Goal: Task Accomplishment & Management: Manage account settings

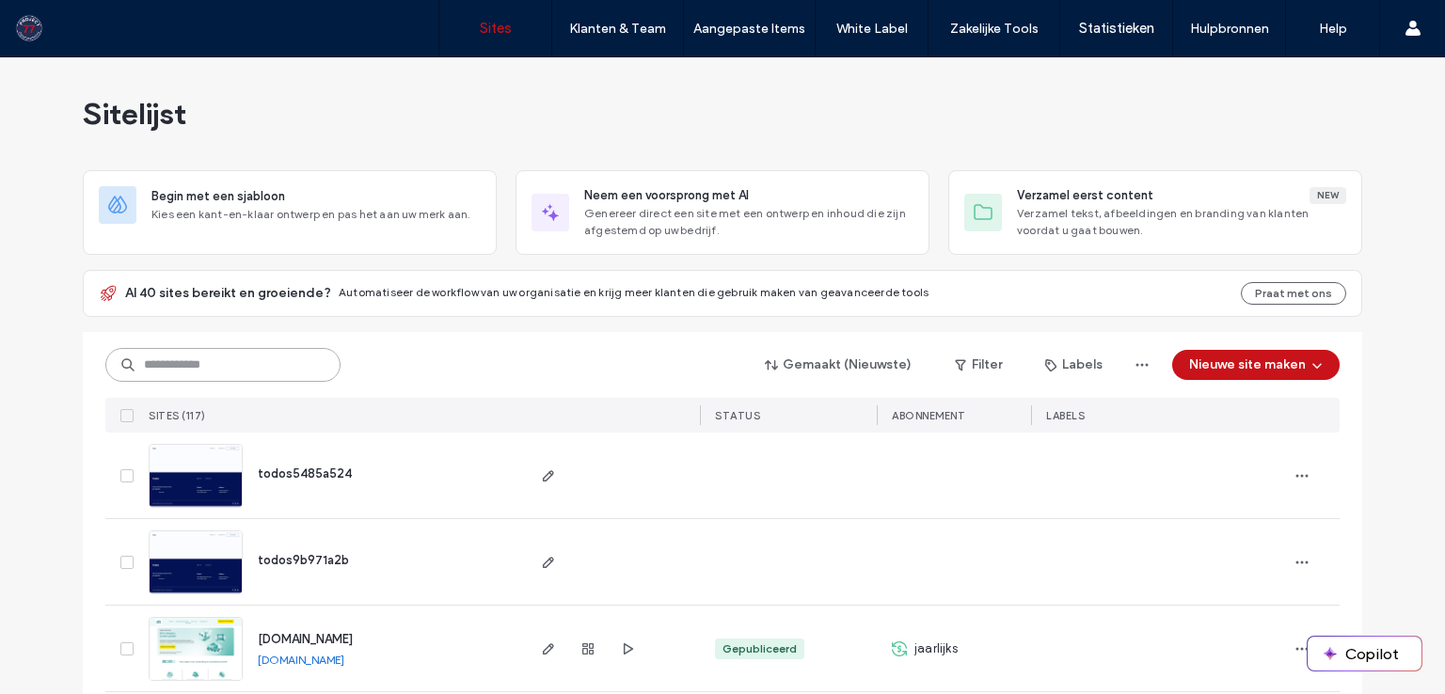
click at [226, 375] on input at bounding box center [222, 365] width 235 height 34
click at [226, 376] on input at bounding box center [222, 365] width 235 height 34
type input "******"
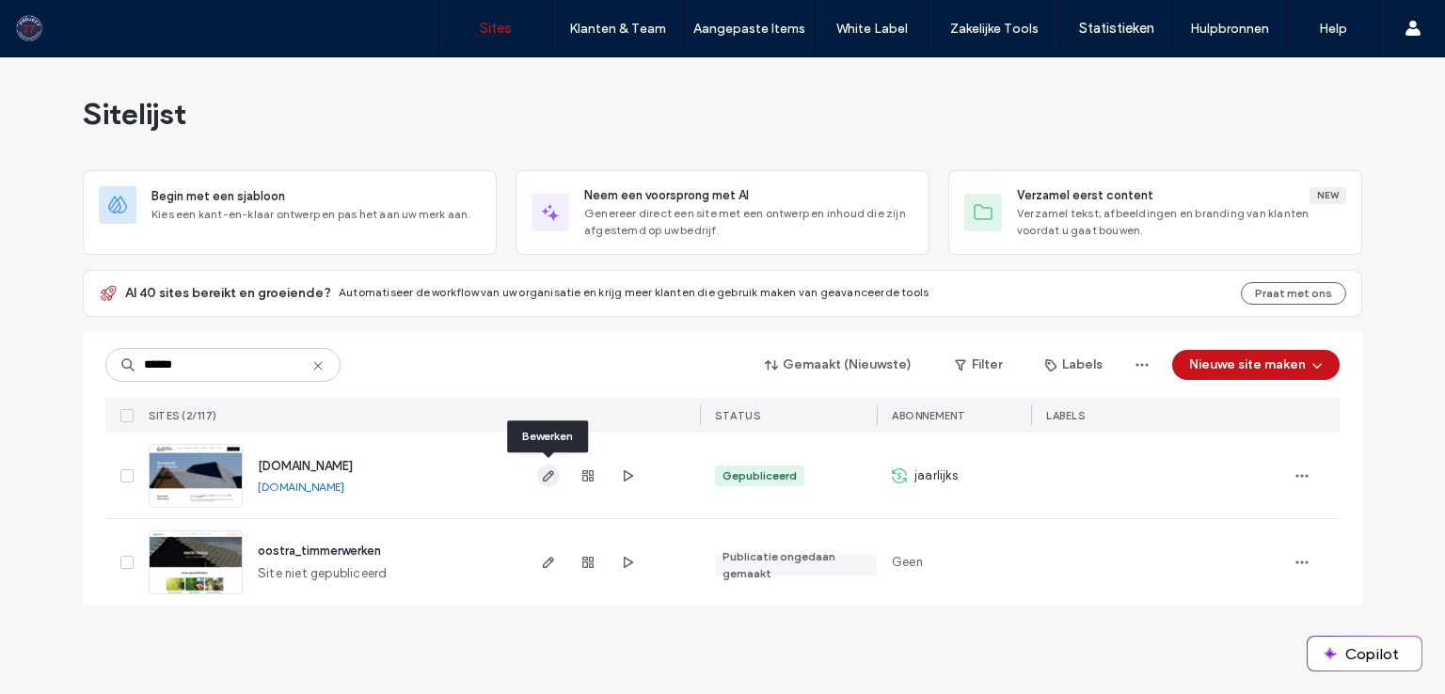
click at [542, 477] on icon "button" at bounding box center [548, 475] width 15 height 15
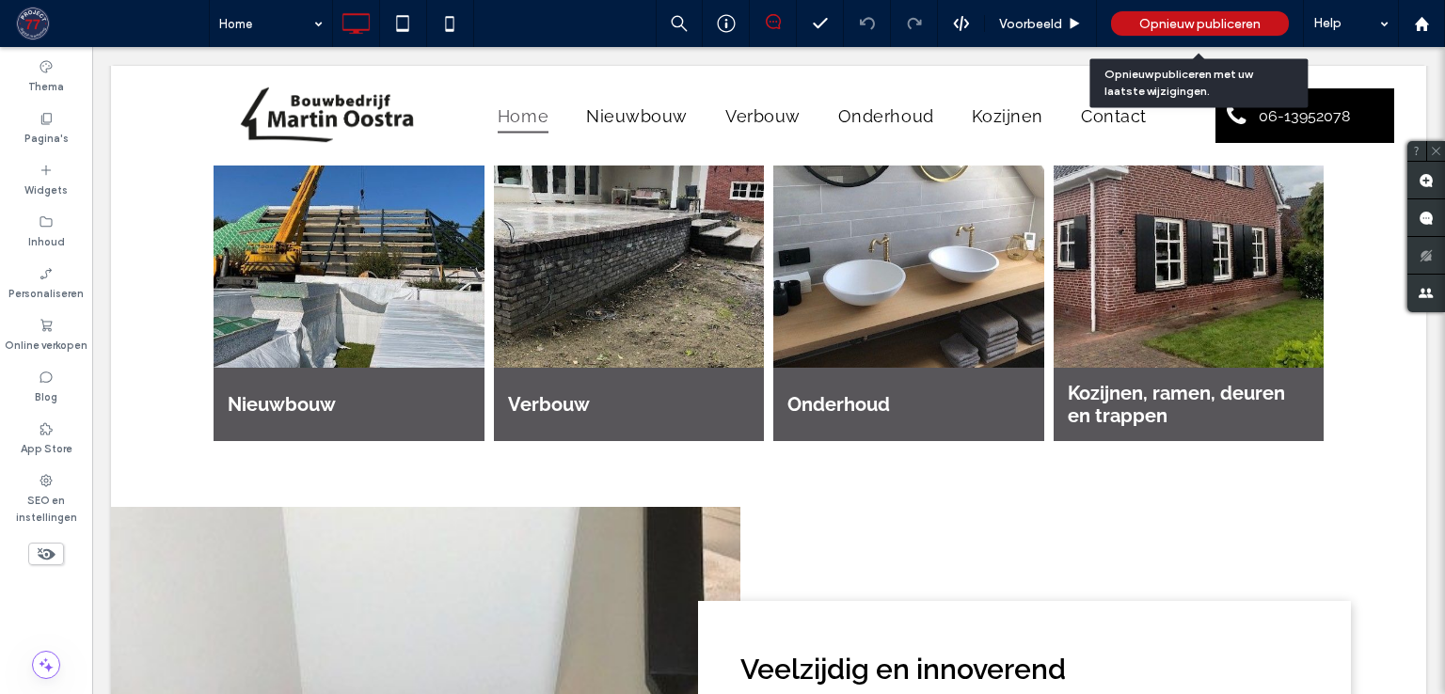
click at [1188, 24] on span "Opnieuw publiceren" at bounding box center [1199, 24] width 121 height 16
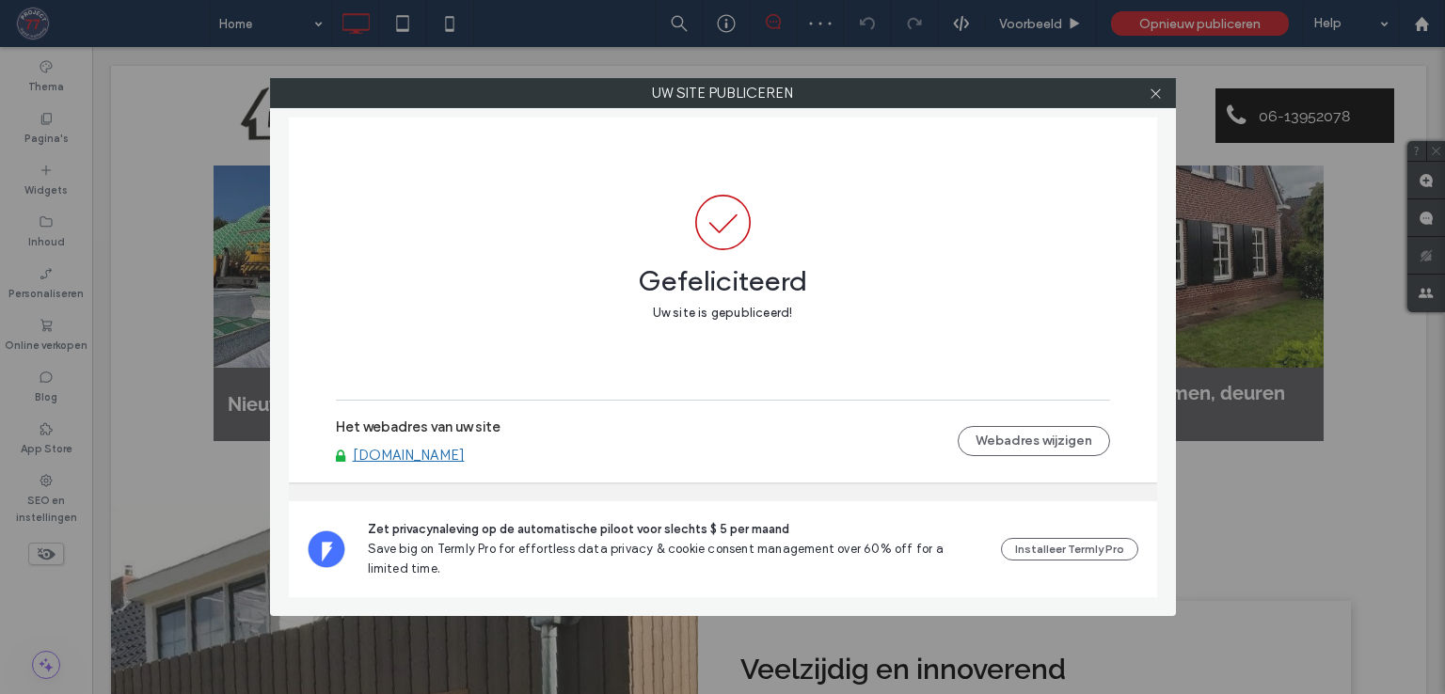
click at [454, 457] on link "[DOMAIN_NAME]" at bounding box center [409, 455] width 112 height 17
